Goal: Navigation & Orientation: Find specific page/section

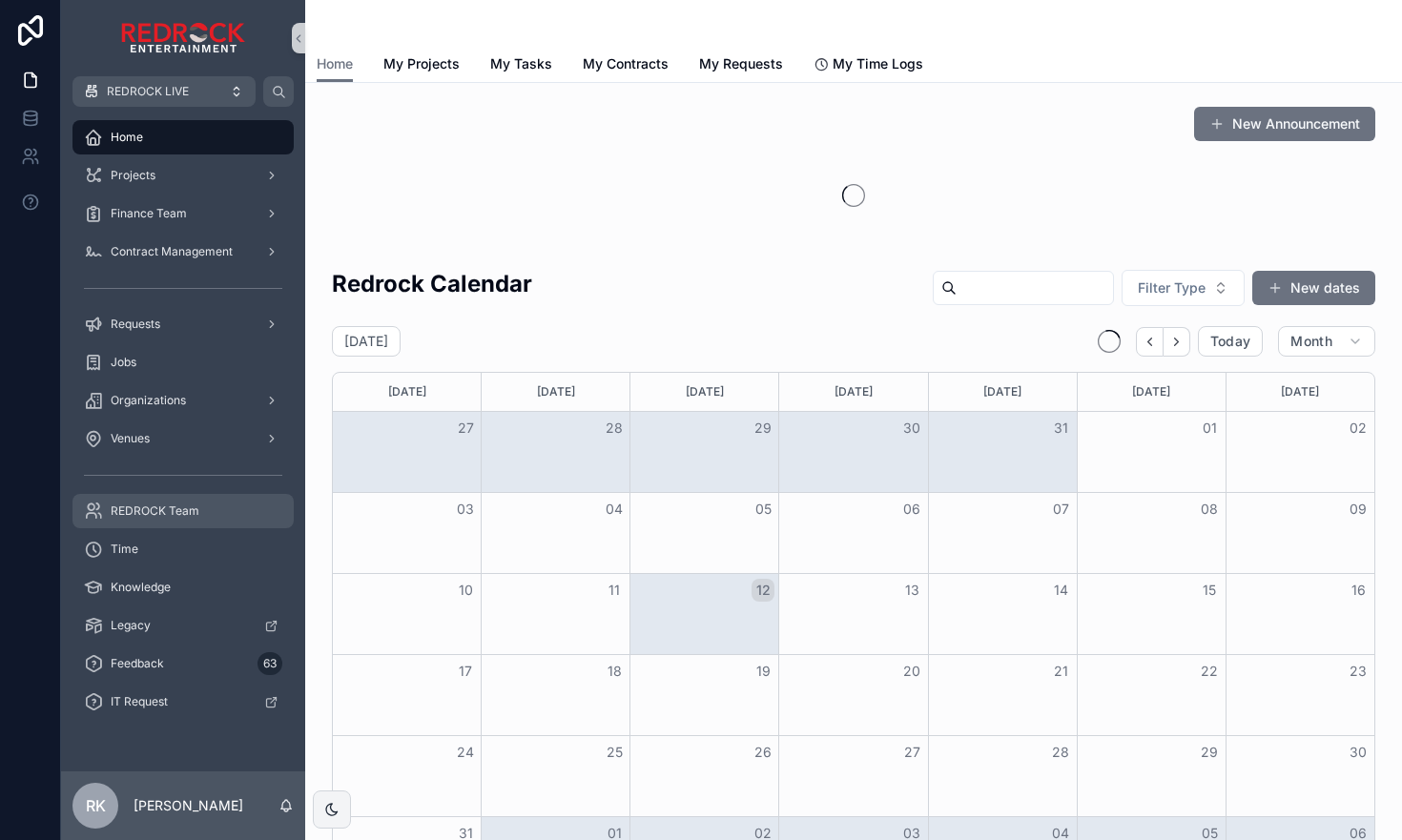
click at [225, 513] on div "REDROCK Team" at bounding box center [183, 510] width 198 height 31
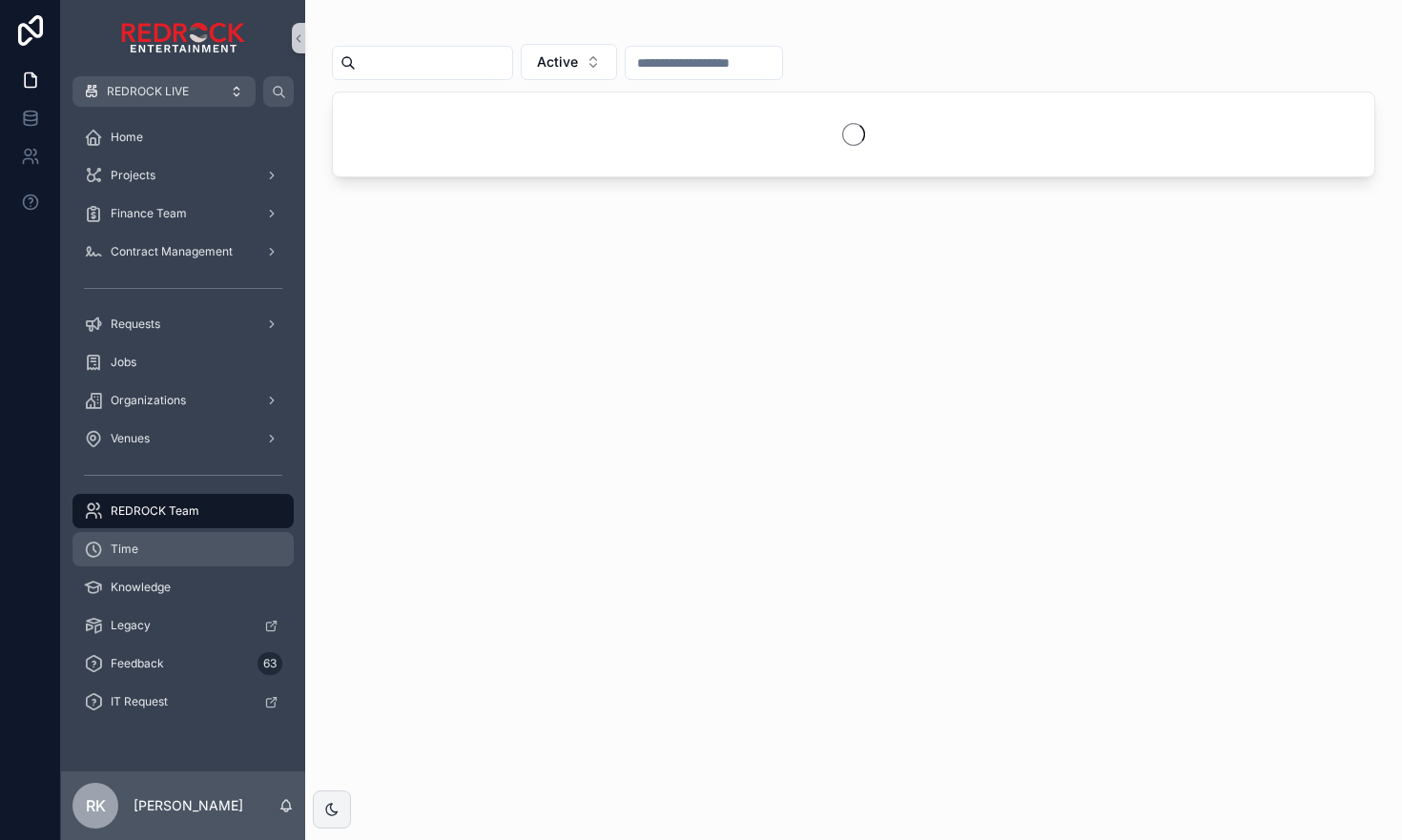
click at [198, 541] on div "Time" at bounding box center [183, 548] width 198 height 31
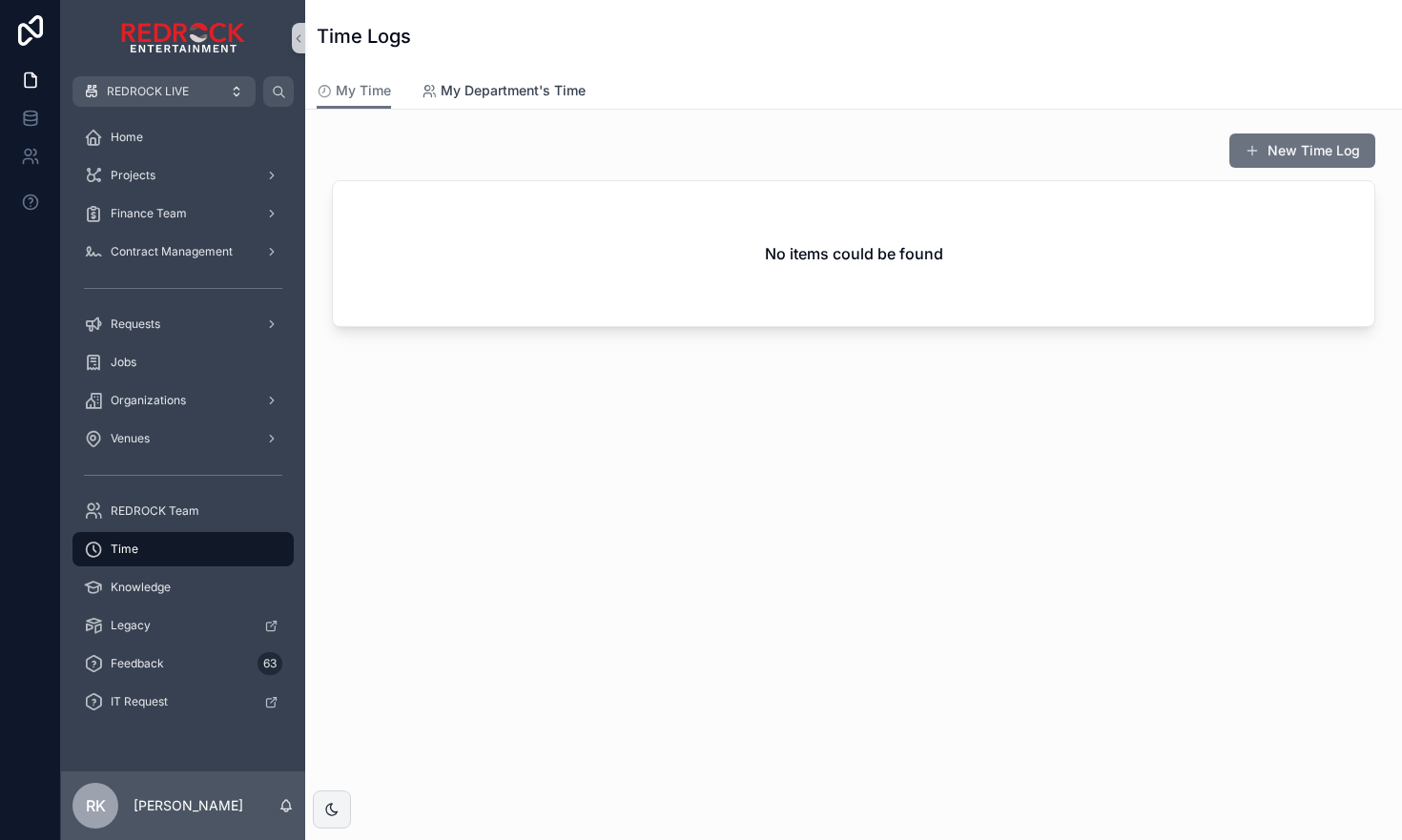
click at [547, 86] on span "My Department's Time" at bounding box center [513, 90] width 145 height 19
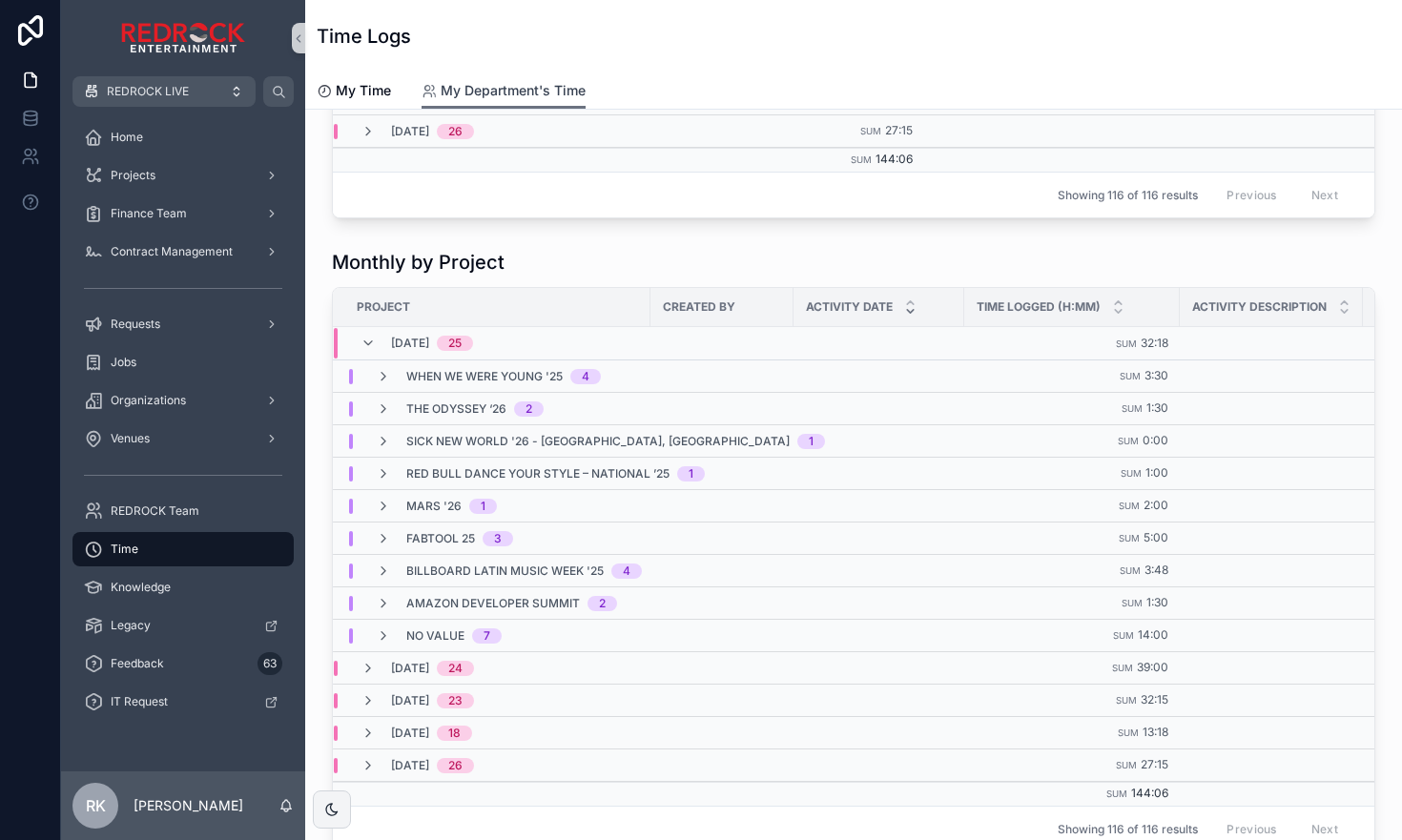
scroll to position [749, 0]
